Goal: Transaction & Acquisition: Download file/media

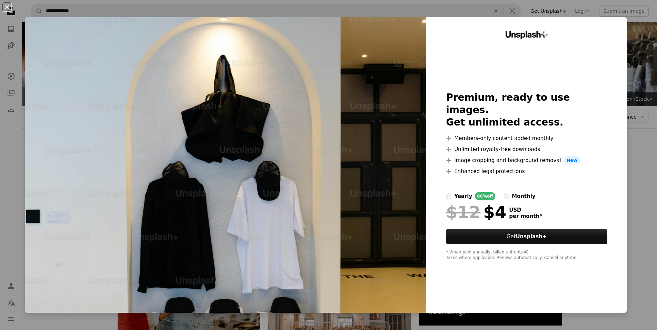
scroll to position [827, 0]
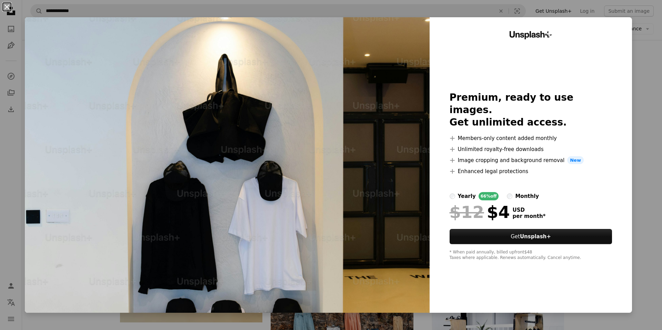
click at [6, 4] on button "An X shape" at bounding box center [7, 7] width 8 height 8
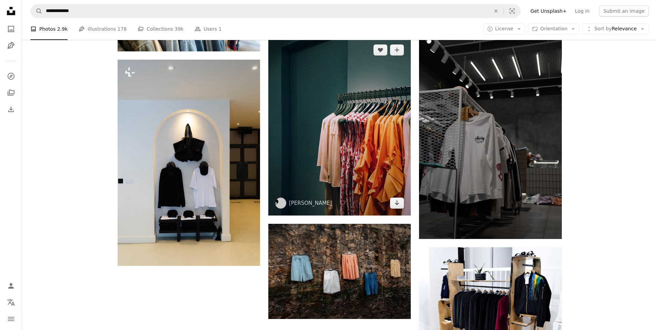
scroll to position [953, 0]
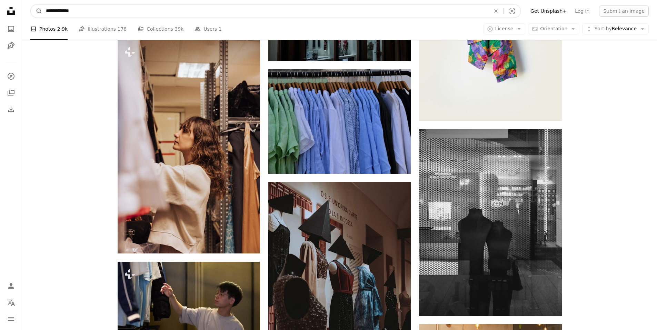
scroll to position [10263, 0]
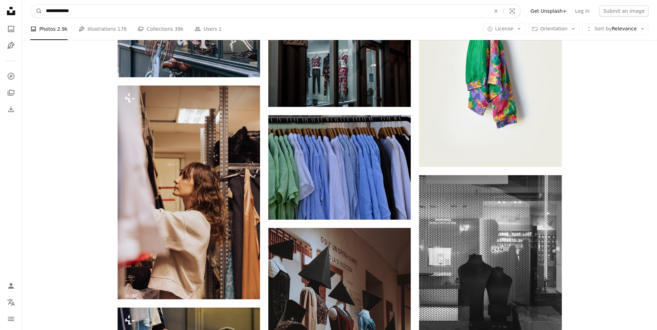
drag, startPoint x: 84, startPoint y: 12, endPoint x: 0, endPoint y: -1, distance: 85.5
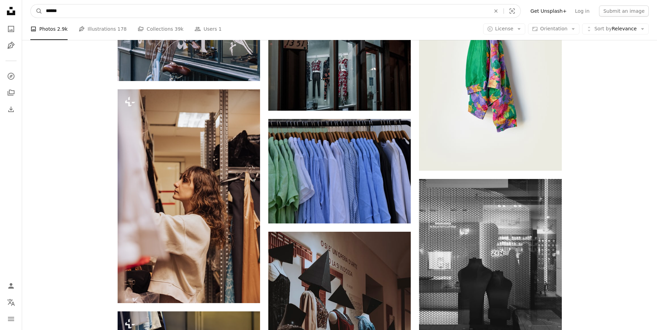
type input "******"
click at [31, 4] on button "A magnifying glass" at bounding box center [37, 10] width 12 height 13
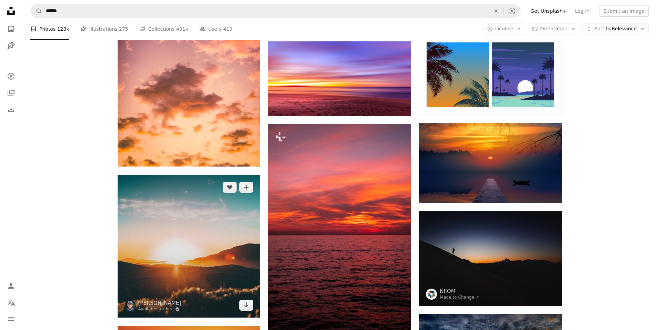
scroll to position [241, 0]
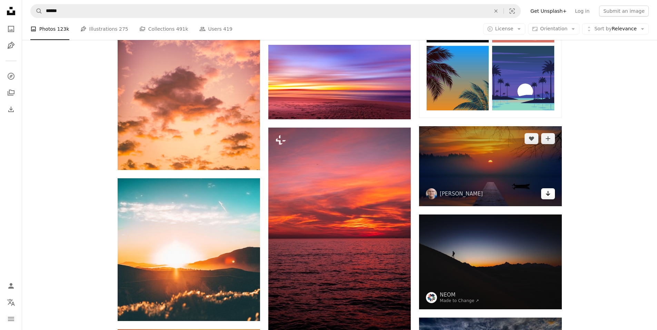
click at [550, 193] on icon "Arrow pointing down" at bounding box center [548, 193] width 6 height 8
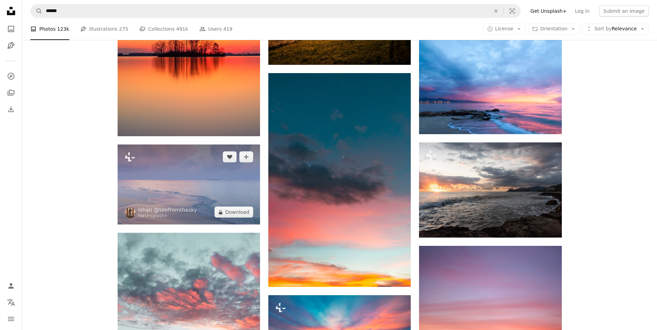
scroll to position [724, 0]
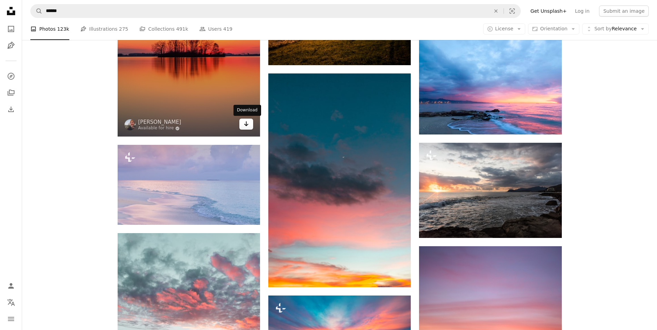
click at [243, 126] on icon "Arrow pointing down" at bounding box center [246, 124] width 6 height 8
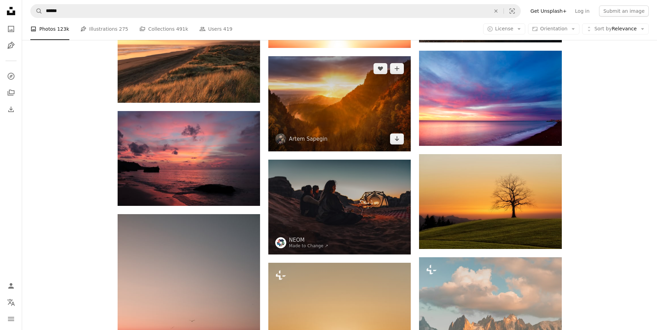
scroll to position [1689, 0]
